Goal: Information Seeking & Learning: Learn about a topic

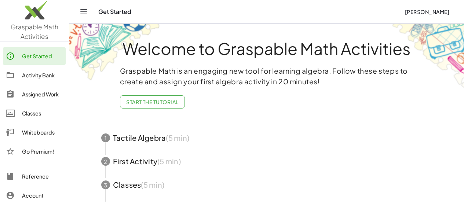
click at [23, 75] on div "Activity Bank" at bounding box center [42, 75] width 41 height 9
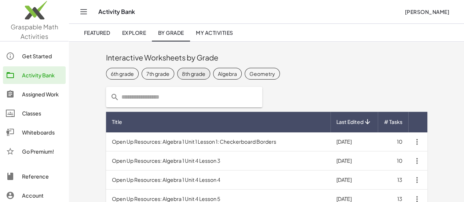
click at [182, 73] on div "8th grade" at bounding box center [193, 74] width 23 height 8
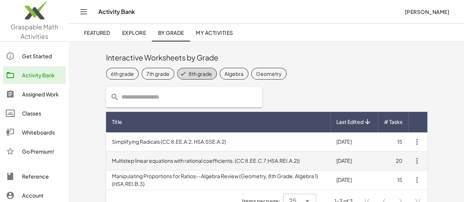
click at [182, 158] on td "Multistep linear equations with rational coefficients. (CC 8.EE.C.7;HSA.REI.A.2…" at bounding box center [218, 160] width 224 height 19
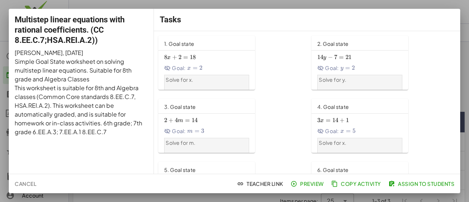
click at [308, 183] on span "Preview" at bounding box center [308, 183] width 32 height 7
click at [18, 187] on button "Cancel" at bounding box center [26, 183] width 28 height 13
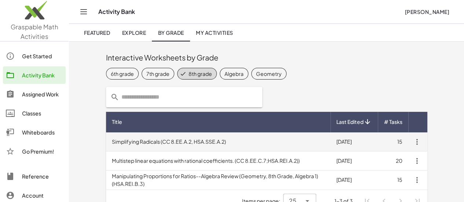
scroll to position [14, 0]
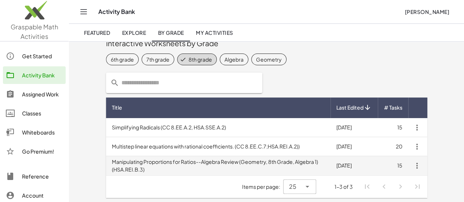
drag, startPoint x: 172, startPoint y: 155, endPoint x: 124, endPoint y: 164, distance: 48.2
click at [124, 164] on td "Manipulating Proportions for Ratios--Algebra Review (Geometry, 8th Grade, Algeb…" at bounding box center [218, 165] width 224 height 19
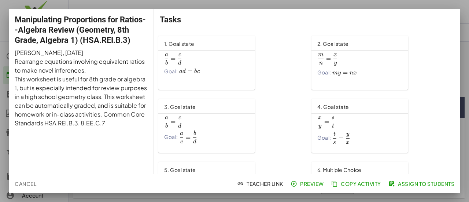
click at [27, 186] on span "Cancel" at bounding box center [26, 183] width 22 height 7
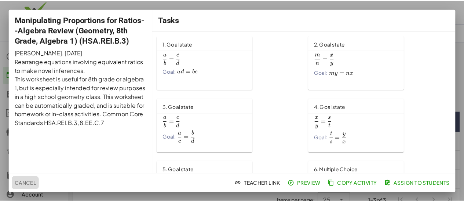
scroll to position [14, 0]
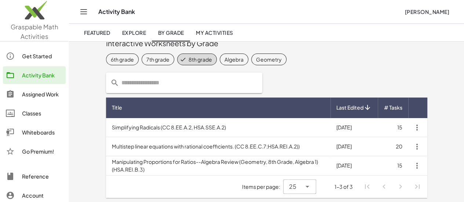
click at [31, 131] on div "Whiteboards" at bounding box center [42, 132] width 41 height 9
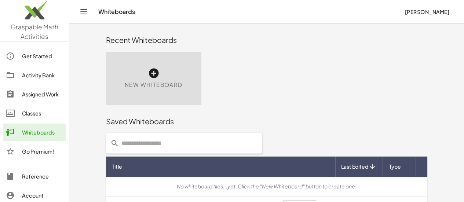
click at [148, 73] on icon at bounding box center [154, 73] width 12 height 12
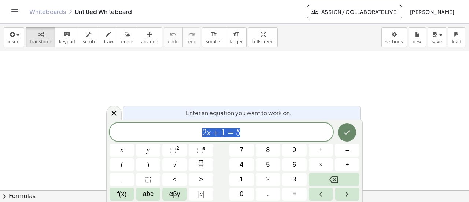
click at [346, 134] on icon "Done" at bounding box center [347, 132] width 7 height 5
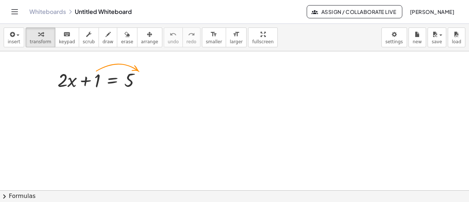
click at [46, 12] on link "Whiteboards" at bounding box center [47, 11] width 37 height 7
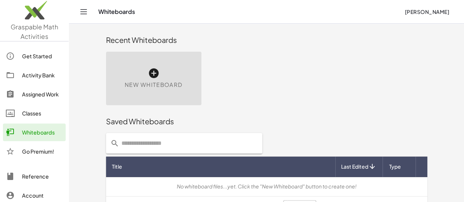
click at [424, 11] on span "Dana Marie" at bounding box center [426, 11] width 45 height 7
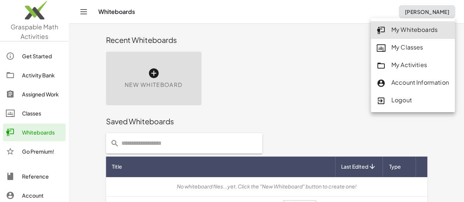
click at [311, 50] on div "Recent Whiteboards" at bounding box center [266, 39] width 321 height 23
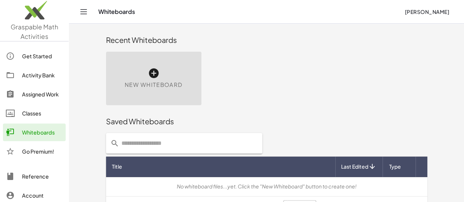
click at [27, 117] on div "Classes" at bounding box center [42, 113] width 41 height 9
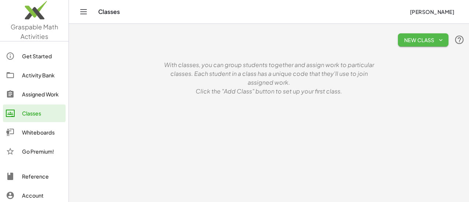
click at [442, 37] on icon "button" at bounding box center [441, 40] width 7 height 7
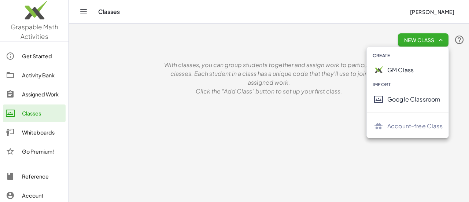
click at [407, 67] on div "GM Class" at bounding box center [415, 70] width 55 height 9
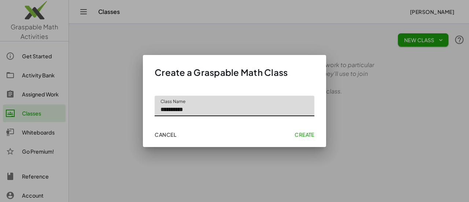
type input "**********"
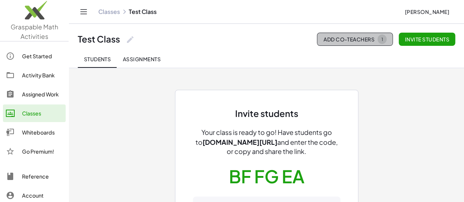
click at [341, 41] on span "Add Co-Teachers 1" at bounding box center [354, 39] width 63 height 10
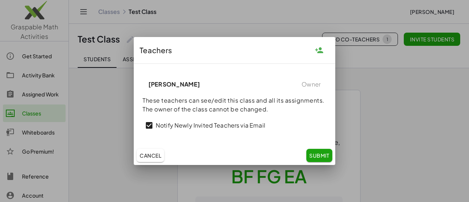
click at [145, 154] on span "Cancel" at bounding box center [151, 155] width 22 height 7
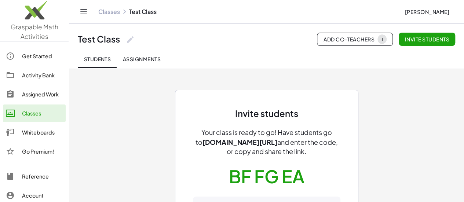
click at [140, 56] on span "Assignments" at bounding box center [141, 59] width 38 height 7
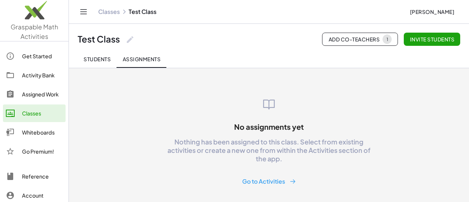
click at [113, 12] on link "Classes" at bounding box center [109, 11] width 22 height 7
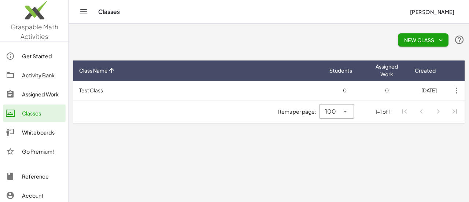
click at [82, 14] on icon "Toggle navigation" at bounding box center [84, 12] width 6 height 4
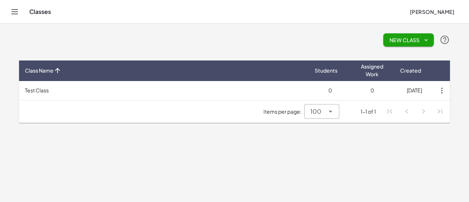
click at [13, 13] on icon "Toggle navigation" at bounding box center [14, 11] width 9 height 9
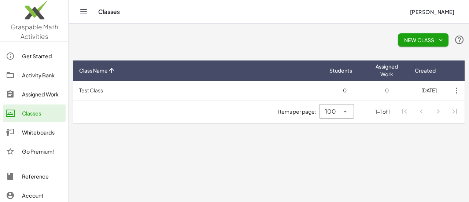
click at [29, 150] on div "Go Premium!" at bounding box center [42, 151] width 41 height 9
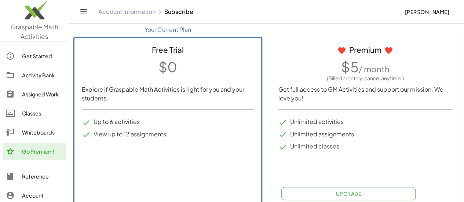
scroll to position [46, 0]
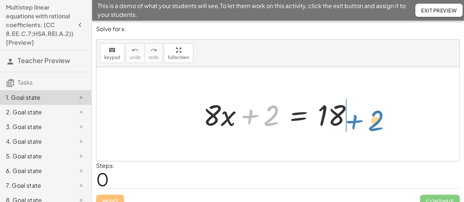
drag, startPoint x: 270, startPoint y: 116, endPoint x: 374, endPoint y: 121, distance: 104.3
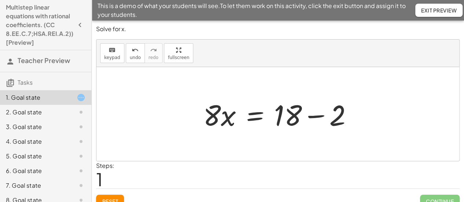
click at [320, 114] on div at bounding box center [280, 114] width 162 height 38
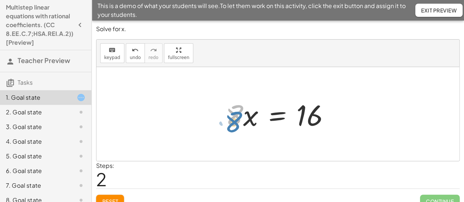
drag, startPoint x: 238, startPoint y: 120, endPoint x: 237, endPoint y: 127, distance: 7.2
click at [237, 127] on div at bounding box center [280, 114] width 117 height 38
drag, startPoint x: 250, startPoint y: 118, endPoint x: 340, endPoint y: 113, distance: 89.7
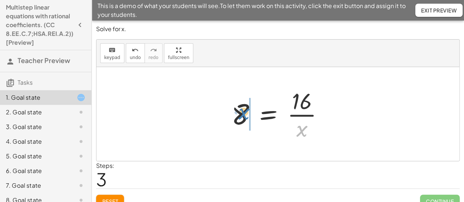
drag, startPoint x: 296, startPoint y: 129, endPoint x: 241, endPoint y: 112, distance: 58.3
click at [241, 112] on div at bounding box center [280, 114] width 105 height 56
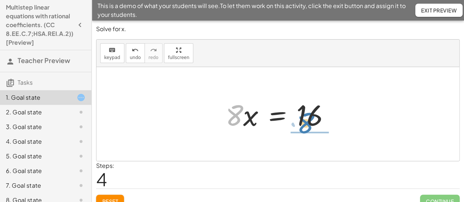
drag, startPoint x: 230, startPoint y: 120, endPoint x: 302, endPoint y: 128, distance: 72.3
click at [302, 128] on div at bounding box center [280, 114] width 117 height 38
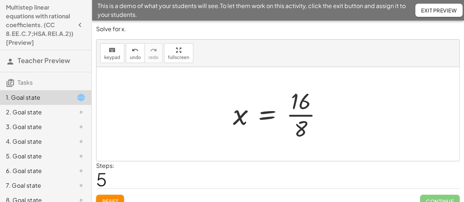
click at [296, 113] on div at bounding box center [280, 114] width 103 height 56
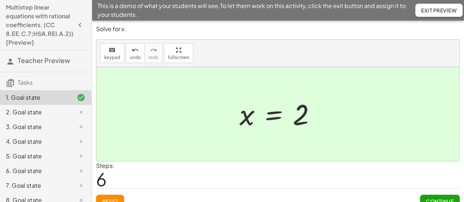
click at [272, 151] on div at bounding box center [277, 114] width 363 height 94
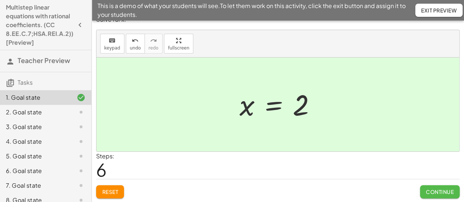
click at [435, 188] on span "Continue" at bounding box center [440, 191] width 28 height 7
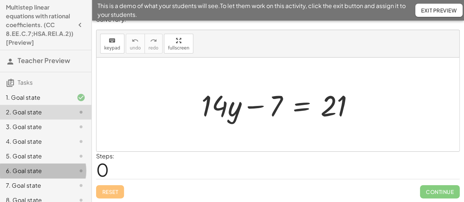
click at [43, 170] on div "6. Goal state" at bounding box center [35, 170] width 59 height 9
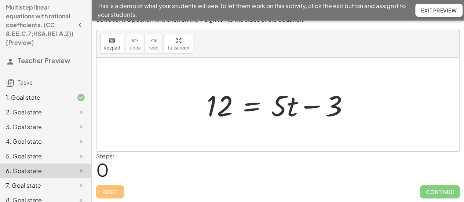
click at [32, 153] on div "5. Goal state" at bounding box center [35, 156] width 59 height 9
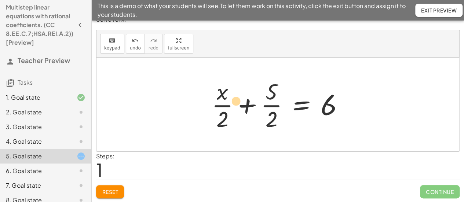
drag, startPoint x: 268, startPoint y: 95, endPoint x: 230, endPoint y: 100, distance: 38.5
click at [230, 100] on div at bounding box center [280, 104] width 145 height 56
drag, startPoint x: 272, startPoint y: 91, endPoint x: 352, endPoint y: 104, distance: 81.7
click at [352, 104] on div at bounding box center [280, 104] width 145 height 56
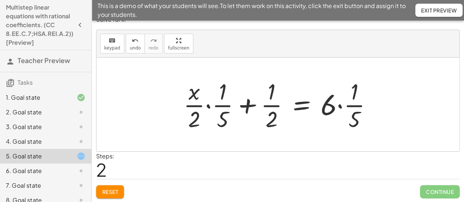
click at [351, 99] on div at bounding box center [281, 104] width 202 height 56
click at [348, 108] on div at bounding box center [281, 104] width 202 height 56
click at [348, 103] on div at bounding box center [281, 104] width 202 height 56
click at [338, 106] on div at bounding box center [281, 104] width 202 height 56
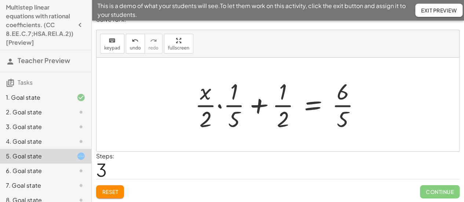
click at [255, 103] on div at bounding box center [280, 104] width 179 height 56
click at [255, 104] on div at bounding box center [280, 104] width 179 height 56
click at [217, 107] on div at bounding box center [280, 104] width 179 height 56
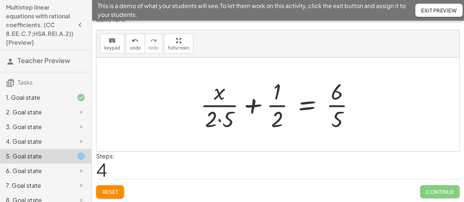
click at [219, 121] on div at bounding box center [281, 104] width 168 height 56
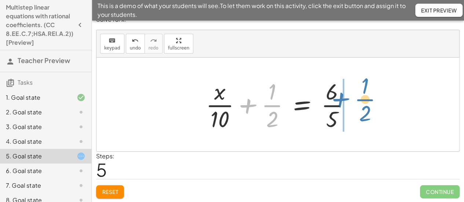
drag, startPoint x: 268, startPoint y: 106, endPoint x: 370, endPoint y: 100, distance: 102.8
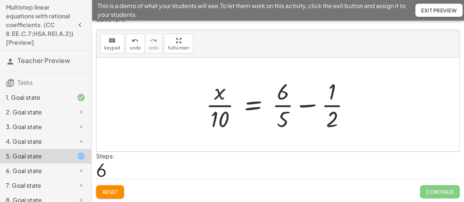
click at [311, 104] on div at bounding box center [280, 104] width 157 height 56
click at [306, 104] on div at bounding box center [280, 104] width 157 height 56
click at [311, 107] on div at bounding box center [280, 104] width 157 height 56
click at [305, 103] on div at bounding box center [280, 104] width 157 height 56
click at [310, 106] on div at bounding box center [280, 104] width 157 height 56
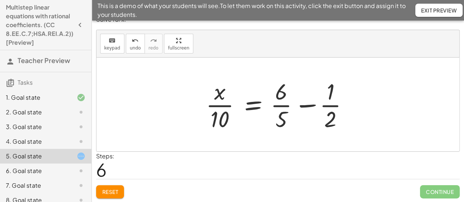
click at [305, 100] on div at bounding box center [280, 104] width 157 height 56
click at [308, 105] on div at bounding box center [280, 104] width 157 height 56
click at [309, 105] on div at bounding box center [280, 104] width 157 height 56
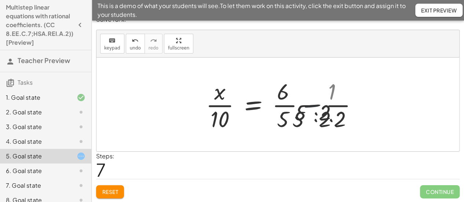
click at [337, 101] on div at bounding box center [297, 104] width 191 height 56
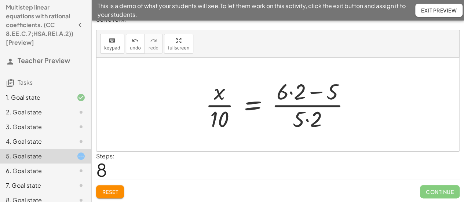
click at [320, 108] on div at bounding box center [281, 104] width 158 height 56
click at [316, 92] on div at bounding box center [281, 104] width 158 height 56
click at [313, 91] on div at bounding box center [281, 104] width 158 height 56
click at [292, 92] on div at bounding box center [281, 104] width 158 height 56
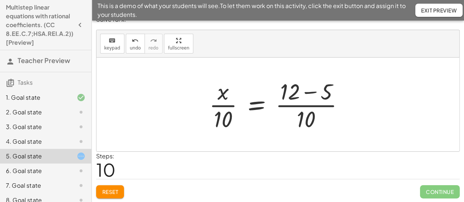
click at [304, 91] on div at bounding box center [279, 104] width 148 height 56
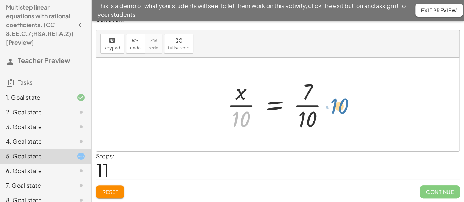
drag, startPoint x: 242, startPoint y: 124, endPoint x: 340, endPoint y: 111, distance: 98.8
click at [340, 111] on div "· ( + x + 5 ) · 2 = 6 + · x · 2 + · 5 · 2 = 6 + · · x · 2 · · 1 · 5 + · 1 · 2 =…" at bounding box center [277, 105] width 363 height 94
drag, startPoint x: 239, startPoint y: 123, endPoint x: 337, endPoint y: 106, distance: 99.1
click at [337, 106] on div at bounding box center [280, 104] width 114 height 56
drag, startPoint x: 238, startPoint y: 125, endPoint x: 332, endPoint y: 107, distance: 95.2
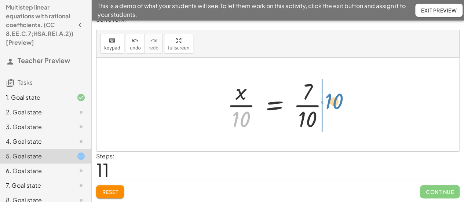
click at [332, 107] on div at bounding box center [280, 104] width 114 height 56
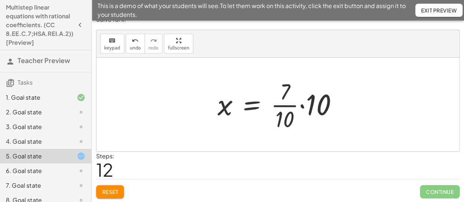
click at [300, 105] on div at bounding box center [280, 104] width 133 height 56
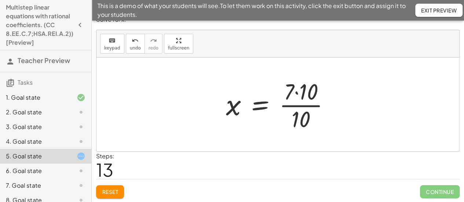
click at [297, 94] on div at bounding box center [280, 104] width 117 height 56
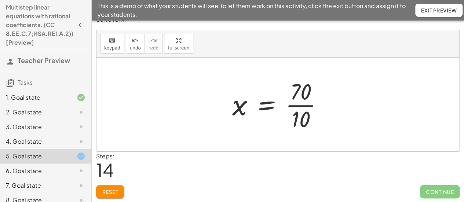
click at [298, 102] on div at bounding box center [280, 104] width 104 height 56
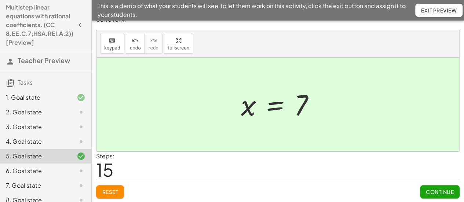
click at [78, 25] on icon "button" at bounding box center [80, 25] width 9 height 9
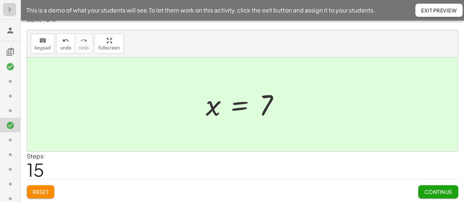
click at [9, 12] on icon "button" at bounding box center [9, 9] width 9 height 9
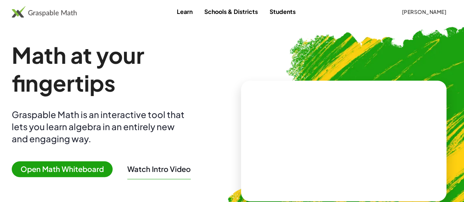
click at [419, 8] on button "[PERSON_NAME]" at bounding box center [424, 11] width 56 height 13
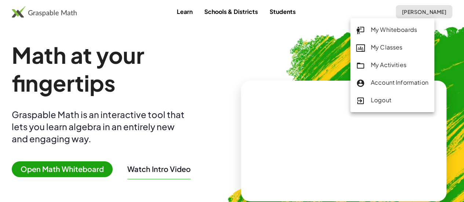
click at [380, 65] on div "My Activities" at bounding box center [392, 66] width 72 height 10
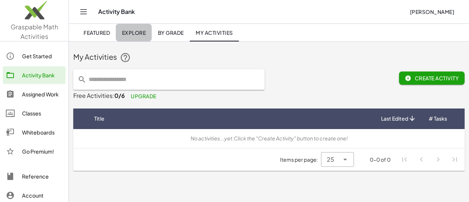
click at [126, 32] on span "Explore" at bounding box center [134, 32] width 24 height 7
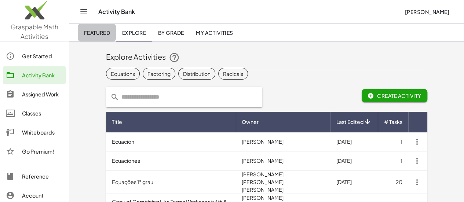
click at [98, 32] on span "Featured" at bounding box center [97, 32] width 26 height 7
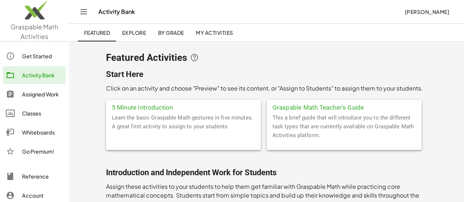
click at [173, 36] on span "By Grade" at bounding box center [171, 32] width 26 height 7
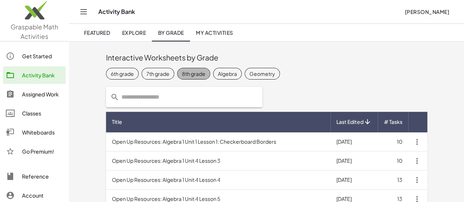
click at [182, 72] on div "8th grade" at bounding box center [193, 74] width 23 height 8
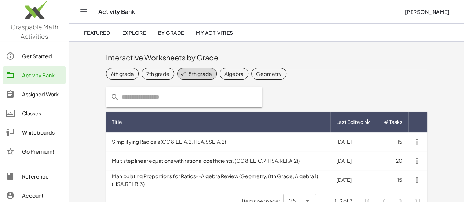
scroll to position [14, 0]
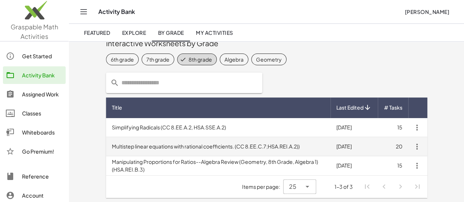
click at [156, 145] on td "Multistep linear equations with rational coefficients. (CC 8.EE.C.7;HSA.REI.A.2…" at bounding box center [218, 146] width 224 height 19
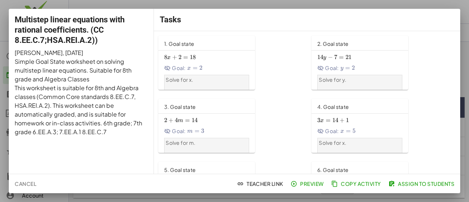
click at [302, 184] on span "Preview" at bounding box center [308, 183] width 32 height 7
click at [22, 182] on span "Cancel" at bounding box center [26, 183] width 22 height 7
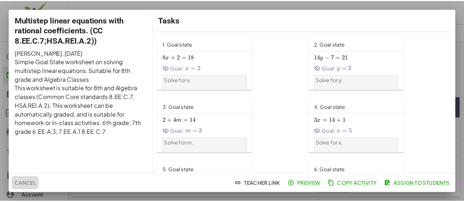
scroll to position [14, 0]
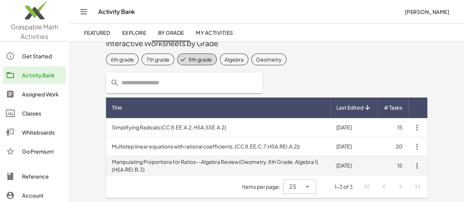
click at [154, 171] on td "Manipulating Proportions for Ratios--Algebra Review (Geometry, 8th Grade, Algeb…" at bounding box center [218, 165] width 224 height 19
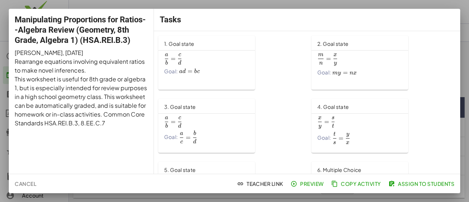
click at [298, 184] on span "Preview" at bounding box center [308, 183] width 32 height 7
click at [31, 183] on span "Cancel" at bounding box center [26, 183] width 22 height 7
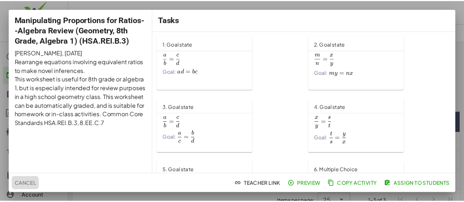
scroll to position [14, 0]
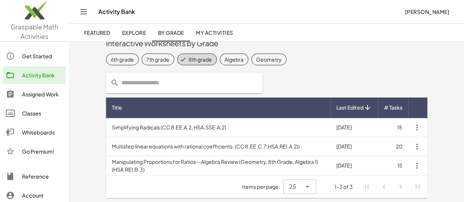
click at [30, 135] on div "Whiteboards" at bounding box center [42, 132] width 41 height 9
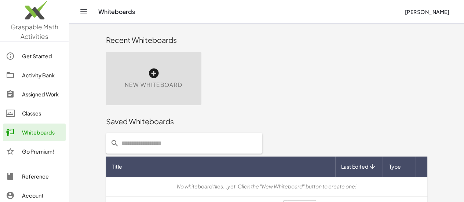
click at [127, 72] on div "New Whiteboard" at bounding box center [153, 79] width 95 height 54
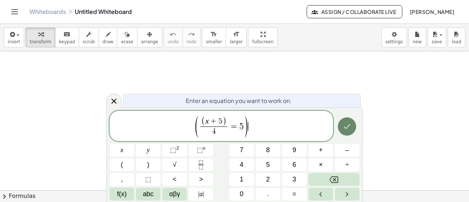
click at [347, 123] on icon "Done" at bounding box center [347, 126] width 9 height 9
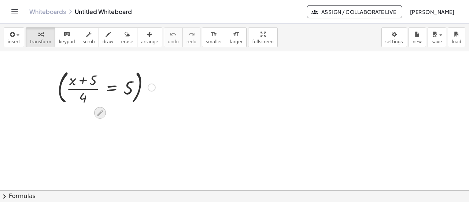
click at [105, 115] on div at bounding box center [100, 113] width 12 height 12
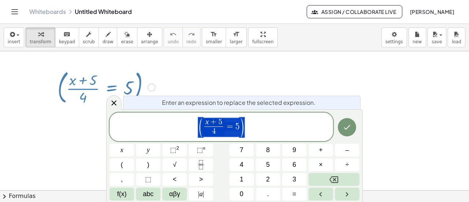
click at [175, 78] on div at bounding box center [234, 190] width 469 height 279
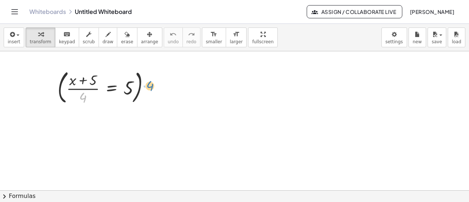
drag, startPoint x: 84, startPoint y: 99, endPoint x: 148, endPoint y: 88, distance: 65.1
click at [148, 88] on div at bounding box center [106, 87] width 105 height 40
drag, startPoint x: 84, startPoint y: 97, endPoint x: 140, endPoint y: 89, distance: 56.3
click at [140, 89] on div at bounding box center [106, 87] width 105 height 40
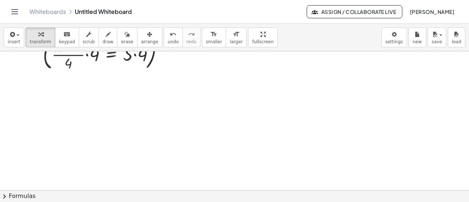
scroll to position [37, 0]
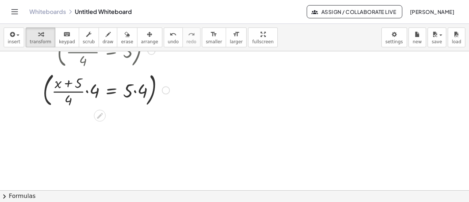
click at [87, 90] on div at bounding box center [106, 90] width 134 height 40
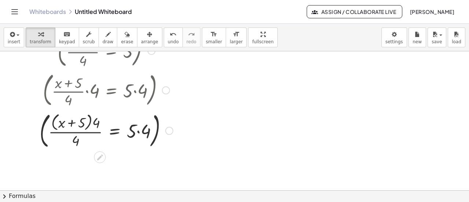
click at [139, 132] on div at bounding box center [106, 129] width 141 height 41
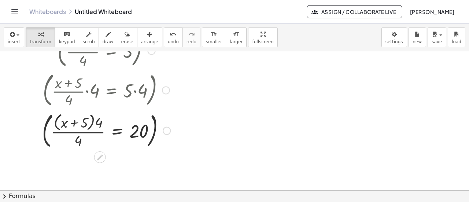
click at [91, 132] on div at bounding box center [107, 129] width 136 height 41
click at [70, 133] on div at bounding box center [107, 129] width 136 height 41
click at [70, 91] on div at bounding box center [107, 90] width 136 height 40
click at [87, 93] on div at bounding box center [107, 90] width 136 height 40
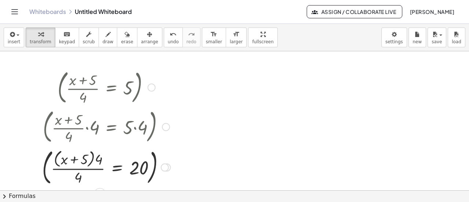
click at [150, 87] on div at bounding box center [152, 87] width 8 height 8
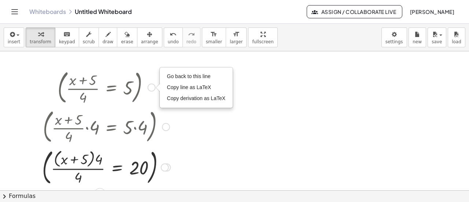
click at [165, 126] on div at bounding box center [166, 127] width 8 height 8
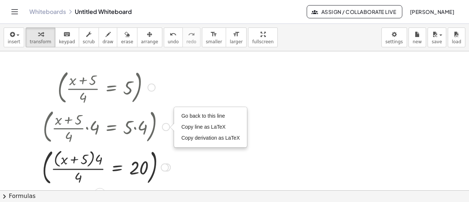
click at [143, 127] on div at bounding box center [107, 126] width 136 height 40
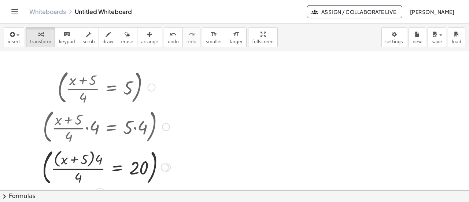
click at [136, 129] on div at bounding box center [107, 126] width 136 height 40
drag, startPoint x: 70, startPoint y: 138, endPoint x: 94, endPoint y: 132, distance: 24.5
click at [94, 132] on div at bounding box center [107, 126] width 136 height 40
click at [153, 88] on div "Go back to this line Copy line as LaTeX Copy derivation as LaTeX" at bounding box center [152, 87] width 8 height 8
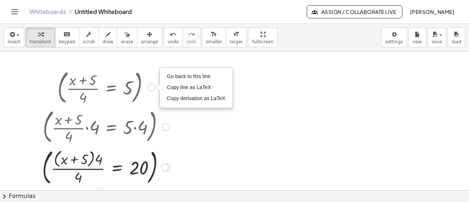
click at [166, 169] on div at bounding box center [165, 168] width 8 height 8
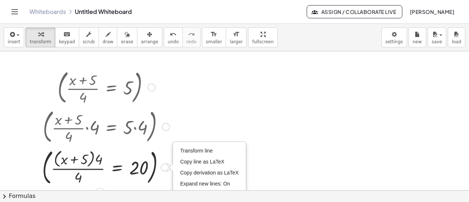
click at [166, 169] on div "Transform line Copy line as LaTeX Copy derivation as LaTeX Expand new lines: On" at bounding box center [165, 168] width 8 height 8
click at [164, 43] on button "undo undo" at bounding box center [173, 38] width 19 height 20
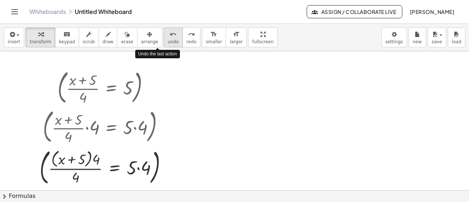
click at [164, 43] on button "undo undo" at bounding box center [173, 38] width 19 height 20
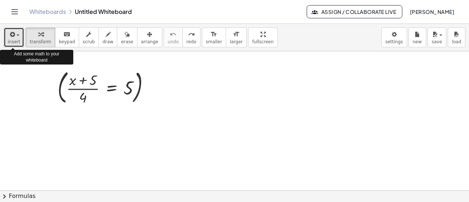
click at [15, 39] on span "insert" at bounding box center [14, 41] width 12 height 5
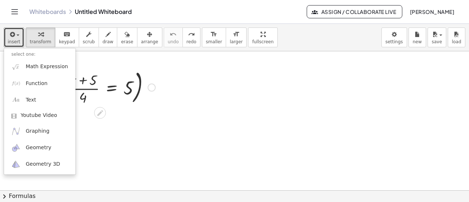
click at [125, 104] on div at bounding box center [106, 87] width 105 height 40
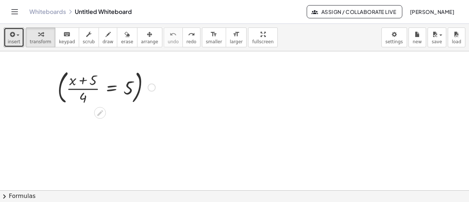
click at [150, 86] on div "Go back to this line Copy line as LaTeX Copy derivation as LaTeX" at bounding box center [152, 87] width 8 height 8
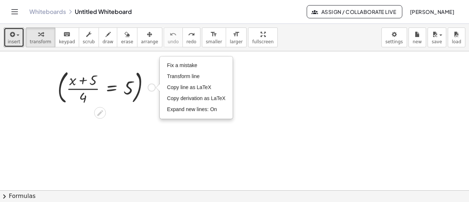
click at [153, 102] on div at bounding box center [106, 87] width 105 height 40
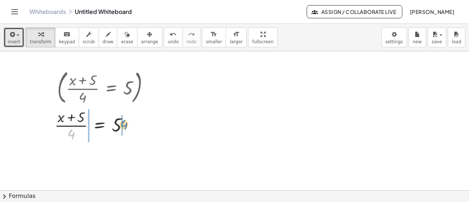
drag, startPoint x: 70, startPoint y: 134, endPoint x: 122, endPoint y: 125, distance: 53.7
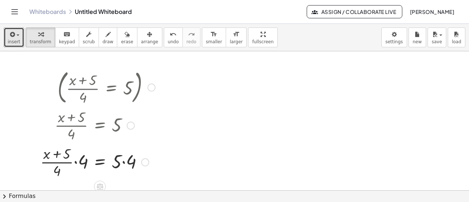
click at [75, 162] on div at bounding box center [98, 161] width 122 height 37
click at [124, 164] on div at bounding box center [94, 161] width 129 height 39
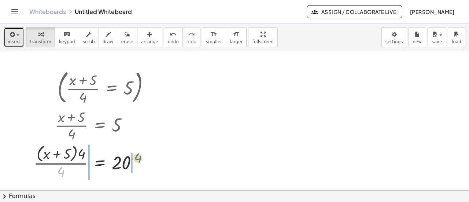
drag, startPoint x: 62, startPoint y: 171, endPoint x: 139, endPoint y: 157, distance: 78.3
click at [139, 157] on div at bounding box center [94, 161] width 129 height 39
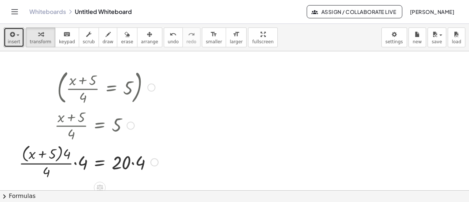
click at [76, 164] on div at bounding box center [88, 161] width 147 height 39
click at [76, 154] on div at bounding box center [90, 161] width 143 height 39
click at [59, 173] on div at bounding box center [93, 161] width 137 height 39
click at [60, 162] on div at bounding box center [93, 161] width 137 height 39
click at [81, 154] on div at bounding box center [93, 161] width 137 height 39
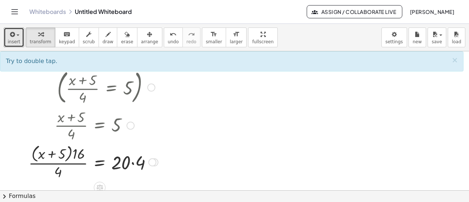
click at [73, 163] on div at bounding box center [93, 161] width 137 height 39
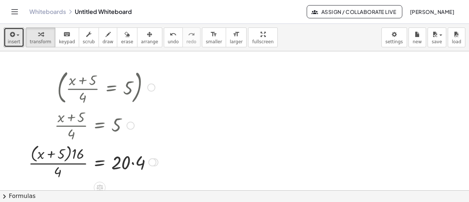
click at [73, 163] on div at bounding box center [93, 161] width 137 height 39
click at [56, 162] on div at bounding box center [93, 161] width 137 height 39
click at [80, 157] on div at bounding box center [93, 161] width 137 height 39
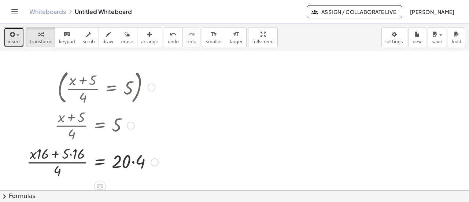
click at [80, 158] on div at bounding box center [92, 161] width 139 height 37
click at [49, 156] on div at bounding box center [96, 161] width 131 height 37
click at [47, 162] on div at bounding box center [96, 161] width 131 height 37
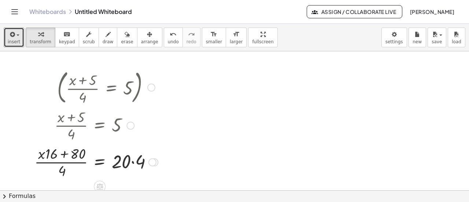
click at [47, 162] on div at bounding box center [96, 161] width 131 height 37
click at [62, 172] on div at bounding box center [96, 161] width 131 height 37
click at [132, 162] on div at bounding box center [96, 161] width 131 height 37
click at [62, 174] on div at bounding box center [95, 161] width 128 height 37
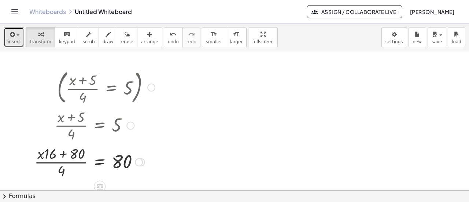
click at [62, 173] on div at bounding box center [95, 161] width 128 height 37
click at [99, 185] on icon at bounding box center [100, 187] width 8 height 8
click at [75, 160] on div at bounding box center [95, 161] width 128 height 37
click at [47, 154] on div at bounding box center [95, 161] width 128 height 37
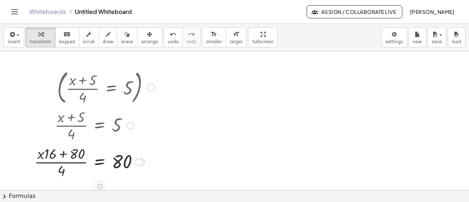
click at [47, 154] on div at bounding box center [95, 161] width 128 height 37
drag, startPoint x: 51, startPoint y: 155, endPoint x: 37, endPoint y: 156, distance: 14.3
click at [37, 156] on div at bounding box center [95, 161] width 128 height 37
click at [60, 162] on div at bounding box center [95, 161] width 128 height 37
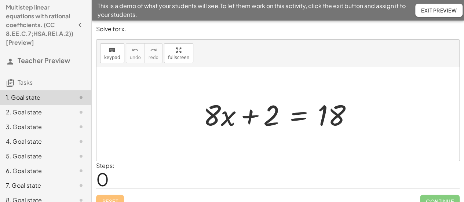
scroll to position [10, 0]
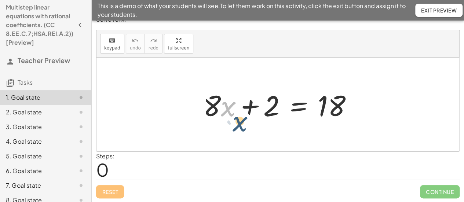
drag, startPoint x: 221, startPoint y: 113, endPoint x: 223, endPoint y: 120, distance: 6.7
click at [229, 125] on div "· x + · 8 · x + 2 = 18" at bounding box center [277, 105] width 363 height 94
drag, startPoint x: 218, startPoint y: 113, endPoint x: 220, endPoint y: 122, distance: 9.3
click at [220, 122] on div at bounding box center [280, 105] width 162 height 38
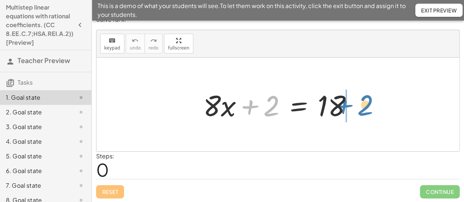
drag, startPoint x: 268, startPoint y: 110, endPoint x: 365, endPoint y: 108, distance: 96.5
click at [365, 108] on div "+ 2 + · 8 · x + 2 = 18" at bounding box center [277, 105] width 363 height 94
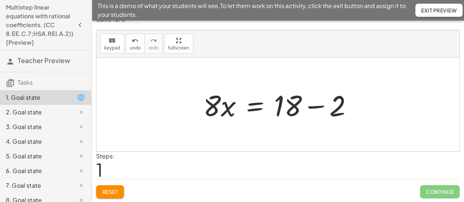
click at [314, 107] on div at bounding box center [280, 105] width 162 height 38
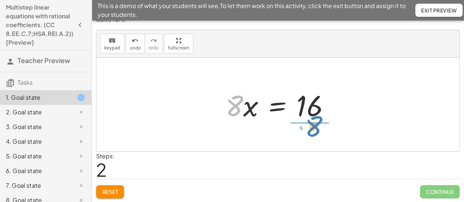
drag, startPoint x: 234, startPoint y: 113, endPoint x: 318, endPoint y: 132, distance: 86.5
click at [318, 132] on div "+ · 8 · x + 2 = 18 · 8 · x = + 18 − 2 · 8 · 8 · x = 16" at bounding box center [277, 105] width 363 height 94
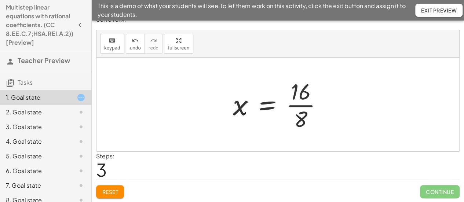
click at [294, 105] on div at bounding box center [280, 104] width 103 height 56
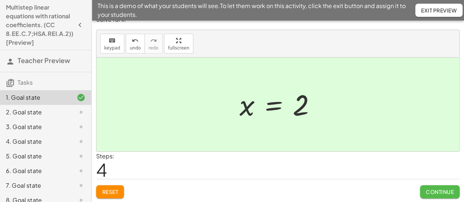
click at [445, 191] on span "Continue" at bounding box center [440, 191] width 28 height 7
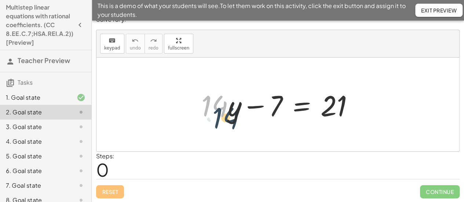
drag, startPoint x: 219, startPoint y: 104, endPoint x: 230, endPoint y: 117, distance: 17.4
click at [230, 117] on div at bounding box center [280, 105] width 165 height 38
drag, startPoint x: 231, startPoint y: 105, endPoint x: 231, endPoint y: 115, distance: 9.5
click at [231, 115] on div at bounding box center [280, 105] width 165 height 38
drag, startPoint x: 224, startPoint y: 111, endPoint x: 223, endPoint y: 120, distance: 9.3
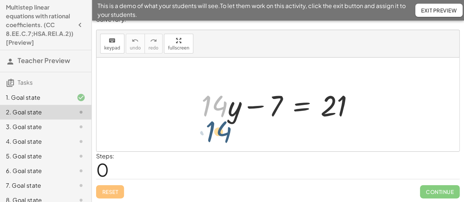
click at [228, 136] on div "· 14 + · 14 · y − 7 = 21" at bounding box center [277, 105] width 363 height 94
drag, startPoint x: 224, startPoint y: 117, endPoint x: 253, endPoint y: 134, distance: 33.5
click at [253, 134] on div "· 14 + · 14 · y − 7 = 21" at bounding box center [277, 105] width 363 height 94
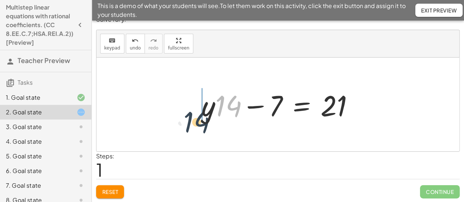
drag, startPoint x: 221, startPoint y: 108, endPoint x: 182, endPoint y: 118, distance: 41.3
click at [182, 121] on div "+ · 14 · y − 7 = 21 · 14 + · 14 · y − 7 = 21" at bounding box center [277, 105] width 363 height 94
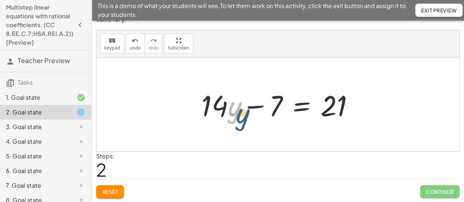
drag, startPoint x: 232, startPoint y: 99, endPoint x: 240, endPoint y: 106, distance: 10.7
click at [240, 106] on div at bounding box center [280, 105] width 165 height 38
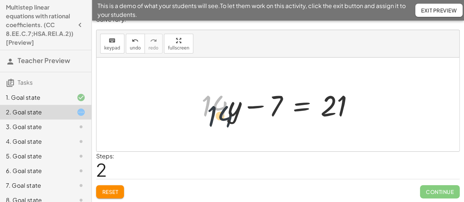
drag, startPoint x: 226, startPoint y: 110, endPoint x: 234, endPoint y: 125, distance: 16.9
click at [234, 125] on div "+ · 14 · y − 7 = 21 + · y · 14 − 7 = 21 · 14 + · 14 · y − 7 = 21" at bounding box center [277, 105] width 363 height 94
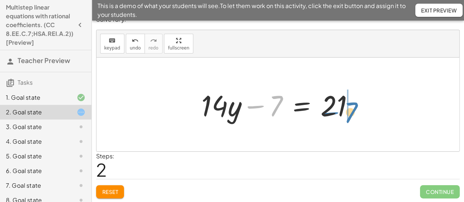
drag, startPoint x: 277, startPoint y: 105, endPoint x: 356, endPoint y: 109, distance: 79.7
click at [356, 109] on div at bounding box center [280, 105] width 165 height 38
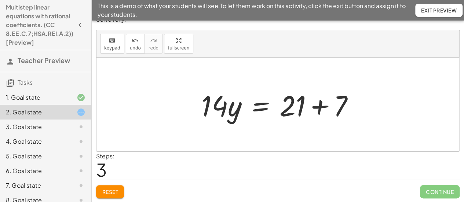
click at [322, 107] on div at bounding box center [280, 105] width 165 height 38
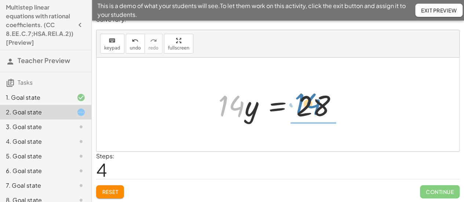
drag, startPoint x: 236, startPoint y: 111, endPoint x: 315, endPoint y: 108, distance: 78.5
click at [315, 108] on div at bounding box center [281, 105] width 132 height 38
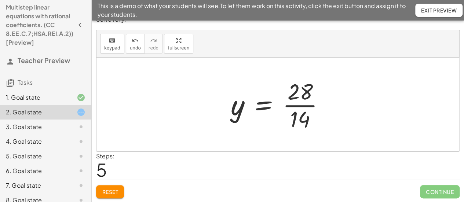
click at [306, 105] on div at bounding box center [280, 104] width 107 height 56
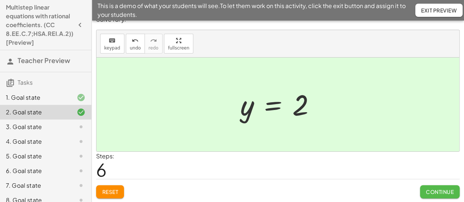
click at [442, 192] on span "Continue" at bounding box center [440, 191] width 28 height 7
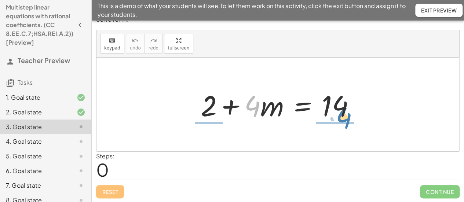
drag, startPoint x: 253, startPoint y: 112, endPoint x: 345, endPoint y: 124, distance: 92.1
click at [345, 124] on div "· 4 + 2 + · 4 · m = 14" at bounding box center [278, 104] width 177 height 41
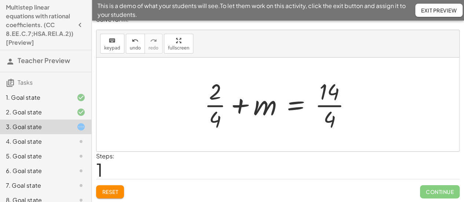
click at [326, 106] on div at bounding box center [281, 104] width 160 height 56
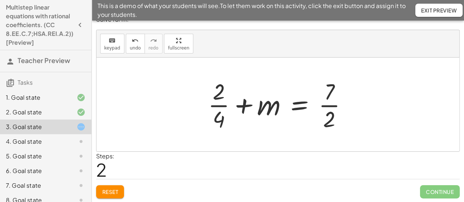
click at [215, 105] on div at bounding box center [280, 104] width 152 height 56
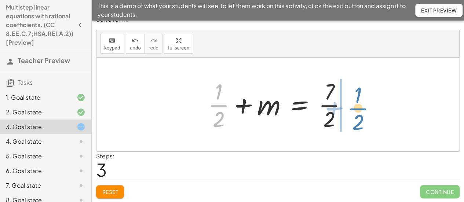
drag, startPoint x: 216, startPoint y: 106, endPoint x: 358, endPoint y: 105, distance: 141.9
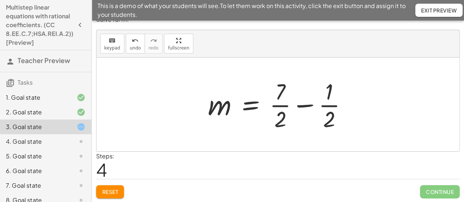
click at [300, 105] on div at bounding box center [280, 104] width 152 height 56
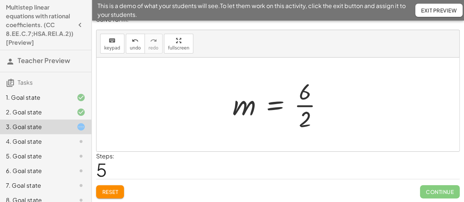
click at [301, 105] on div at bounding box center [280, 104] width 103 height 56
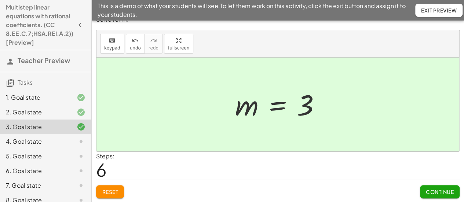
scroll to position [183, 0]
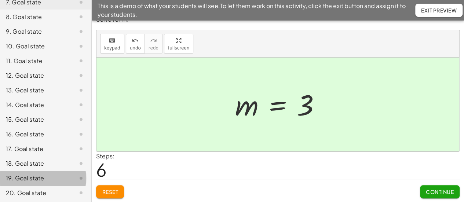
click at [24, 174] on div "19. Goal state" at bounding box center [35, 178] width 59 height 9
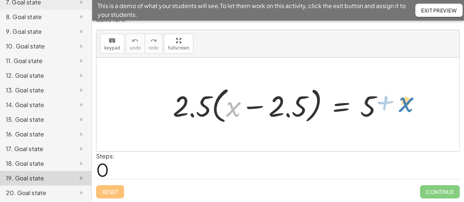
drag, startPoint x: 232, startPoint y: 112, endPoint x: 405, endPoint y: 107, distance: 172.8
click at [405, 107] on div "+ x · ( − 2.5 ) · 2.5 · ( + x − 2.5 ) = 5" at bounding box center [277, 105] width 363 height 94
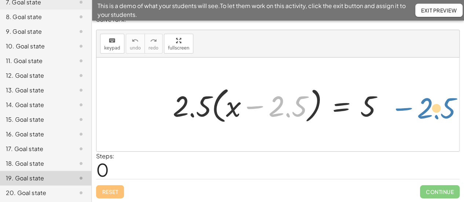
drag, startPoint x: 283, startPoint y: 112, endPoint x: 429, endPoint y: 114, distance: 146.3
click at [430, 114] on div "− 2.5 · ( + x ) · 2.5 · ( + x − 2.5 ) = 5" at bounding box center [277, 105] width 363 height 94
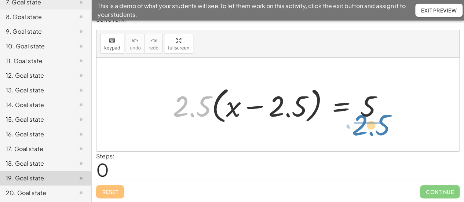
drag, startPoint x: 189, startPoint y: 109, endPoint x: 373, endPoint y: 126, distance: 184.1
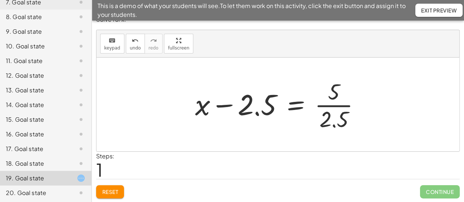
click at [326, 106] on div at bounding box center [280, 104] width 178 height 56
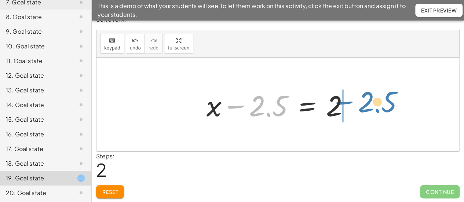
drag, startPoint x: 230, startPoint y: 105, endPoint x: 339, endPoint y: 101, distance: 109.4
click at [339, 101] on div at bounding box center [280, 105] width 155 height 38
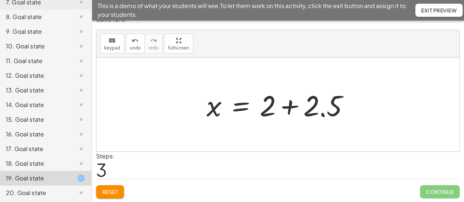
click at [286, 107] on div at bounding box center [280, 105] width 155 height 38
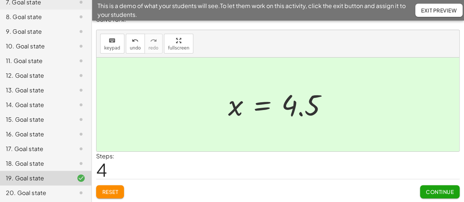
click at [47, 191] on div "20. Goal state" at bounding box center [35, 192] width 59 height 9
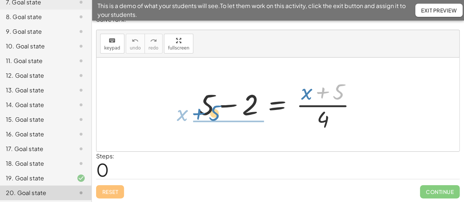
drag, startPoint x: 341, startPoint y: 88, endPoint x: 218, endPoint y: 110, distance: 124.8
click at [218, 110] on div at bounding box center [280, 104] width 171 height 56
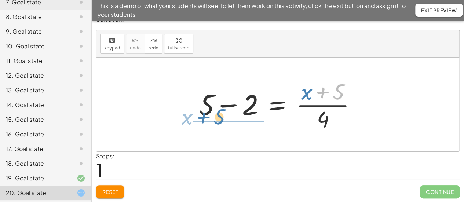
drag, startPoint x: 340, startPoint y: 93, endPoint x: 220, endPoint y: 118, distance: 122.1
click at [220, 118] on div at bounding box center [280, 104] width 171 height 56
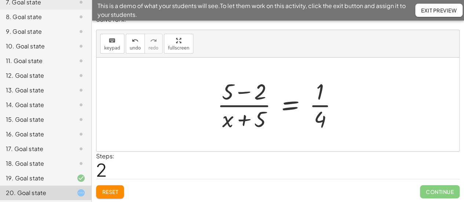
click at [242, 89] on div at bounding box center [280, 104] width 134 height 56
drag, startPoint x: 260, startPoint y: 122, endPoint x: 349, endPoint y: 100, distance: 91.9
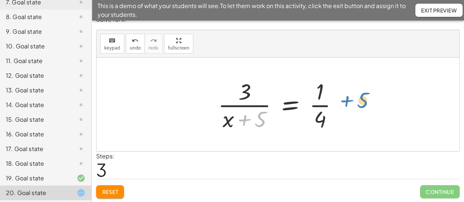
drag, startPoint x: 257, startPoint y: 123, endPoint x: 360, endPoint y: 104, distance: 104.1
drag, startPoint x: 242, startPoint y: 90, endPoint x: 347, endPoint y: 97, distance: 104.7
click at [347, 97] on div at bounding box center [280, 104] width 133 height 56
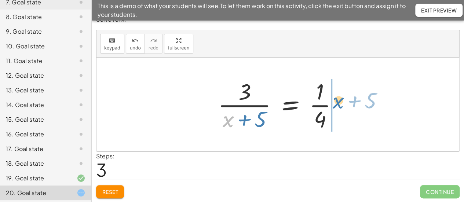
drag, startPoint x: 226, startPoint y: 123, endPoint x: 337, endPoint y: 104, distance: 112.3
click at [337, 104] on div at bounding box center [280, 104] width 133 height 56
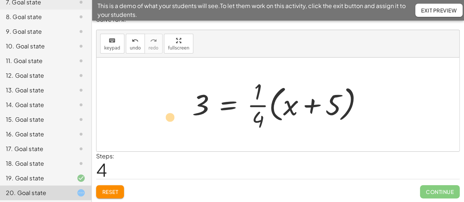
drag, startPoint x: 257, startPoint y: 116, endPoint x: 169, endPoint y: 114, distance: 88.0
drag, startPoint x: 260, startPoint y: 120, endPoint x: 198, endPoint y: 107, distance: 63.4
click at [198, 107] on div at bounding box center [280, 104] width 184 height 56
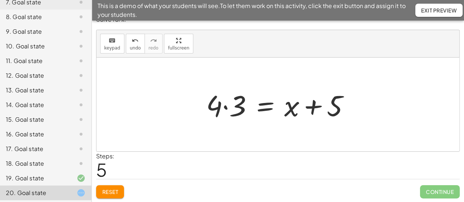
click at [224, 107] on div at bounding box center [280, 105] width 156 height 38
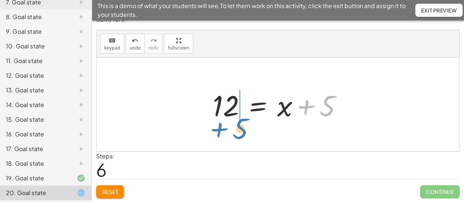
drag, startPoint x: 305, startPoint y: 109, endPoint x: 218, endPoint y: 132, distance: 90.2
click at [218, 132] on div "+ 5 − 2 = · ( + x + 5 ) · 4 · ( + 5 − 2 ) · ( + x + 5 ) = · 1 · 4 · 3 · ( + x +…" at bounding box center [277, 105] width 363 height 94
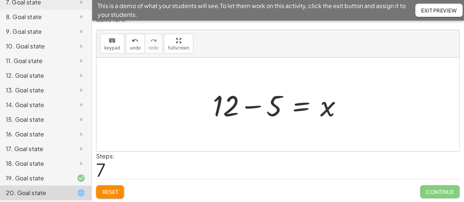
click at [258, 107] on div at bounding box center [280, 105] width 143 height 38
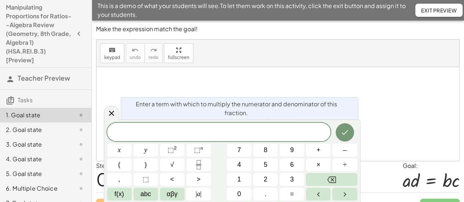
click at [301, 134] on body "Manipulating Proportions for Ratios--Algebra Review (Geometry, 8th Grade, Algeb…" at bounding box center [232, 108] width 464 height 216
click at [387, 110] on div at bounding box center [277, 114] width 363 height 94
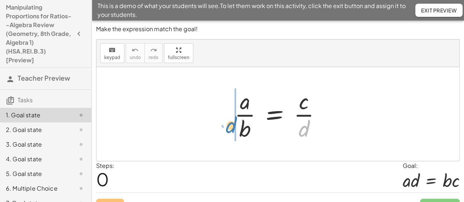
drag, startPoint x: 300, startPoint y: 132, endPoint x: 225, endPoint y: 129, distance: 74.5
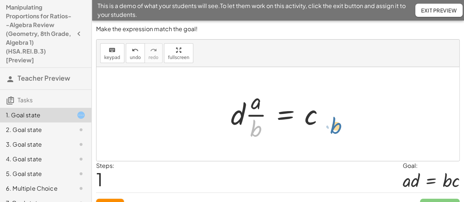
drag, startPoint x: 258, startPoint y: 129, endPoint x: 338, endPoint y: 124, distance: 79.7
drag, startPoint x: 252, startPoint y: 129, endPoint x: 323, endPoint y: 105, distance: 75.0
click at [323, 105] on div at bounding box center [280, 114] width 107 height 56
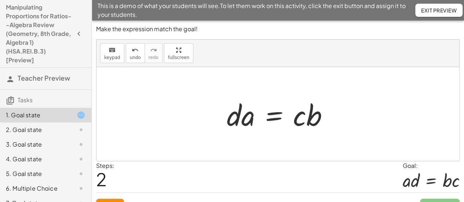
scroll to position [13, 0]
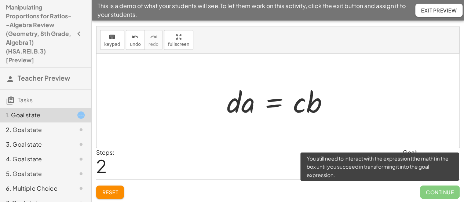
click at [439, 191] on span "Continue" at bounding box center [440, 192] width 40 height 13
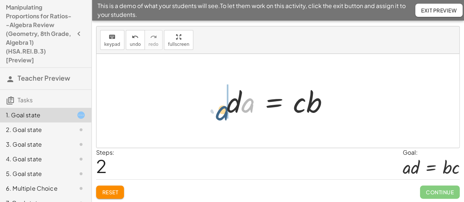
drag, startPoint x: 246, startPoint y: 107, endPoint x: 219, endPoint y: 113, distance: 27.8
click at [219, 113] on div "· a · b = · c · d · d · · a · b = c · a a · b = c · d · ·" at bounding box center [278, 100] width 124 height 41
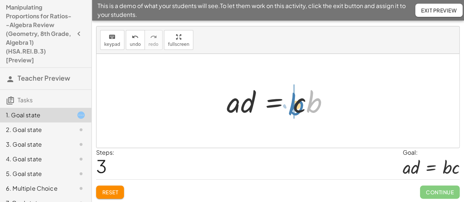
drag, startPoint x: 315, startPoint y: 104, endPoint x: 297, endPoint y: 107, distance: 18.2
click at [297, 107] on div at bounding box center [280, 101] width 115 height 38
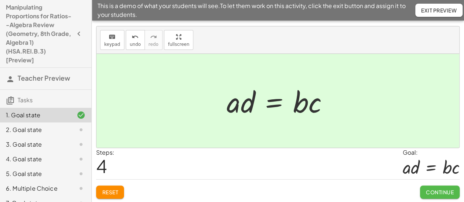
click at [425, 187] on button "Continue" at bounding box center [440, 192] width 40 height 13
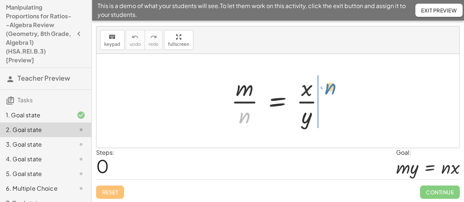
drag, startPoint x: 242, startPoint y: 116, endPoint x: 328, endPoint y: 87, distance: 90.6
click at [328, 87] on div at bounding box center [280, 101] width 106 height 56
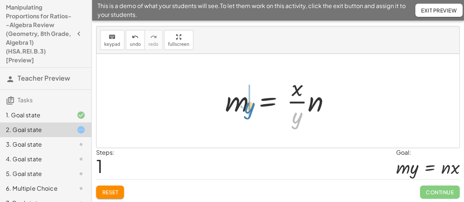
drag, startPoint x: 295, startPoint y: 116, endPoint x: 249, endPoint y: 105, distance: 47.8
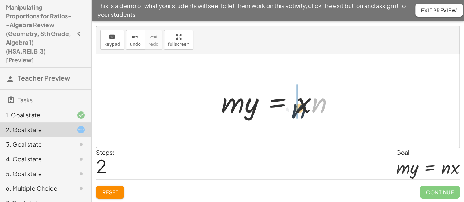
drag, startPoint x: 323, startPoint y: 101, endPoint x: 299, endPoint y: 106, distance: 24.7
click at [299, 106] on div at bounding box center [280, 101] width 126 height 38
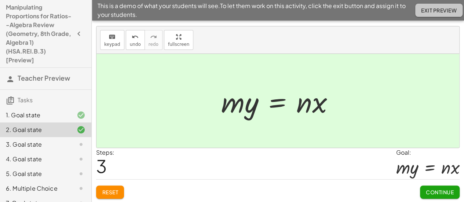
click at [426, 11] on span "Exit Preview" at bounding box center [439, 10] width 36 height 7
